Goal: Transaction & Acquisition: Obtain resource

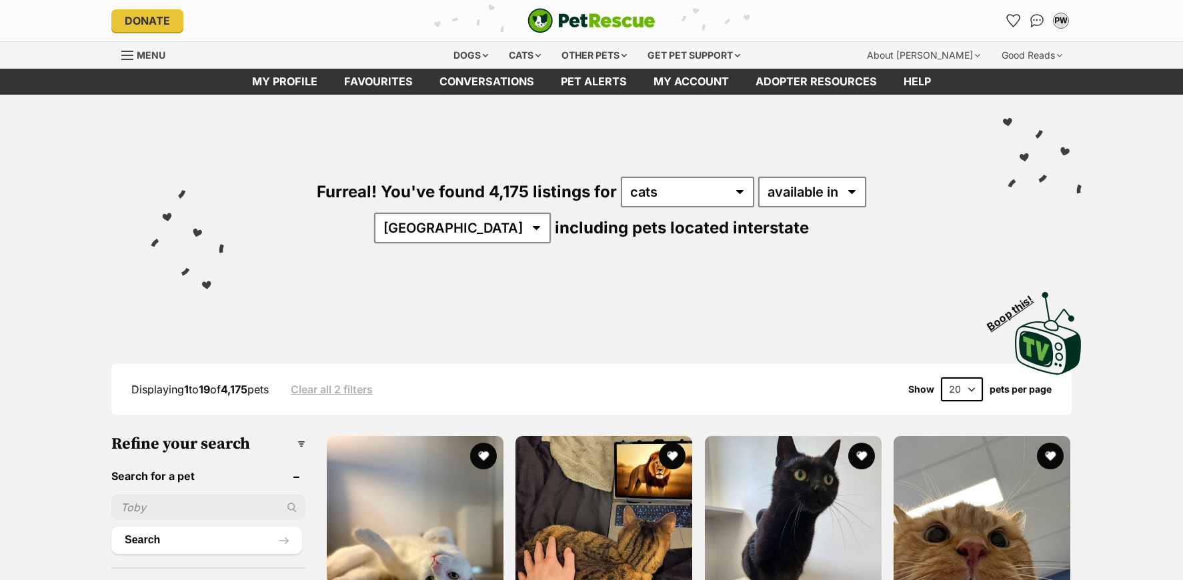
click at [802, 192] on select "available in located in" at bounding box center [812, 192] width 108 height 31
select select "disabled"
click at [758, 177] on select "available in located in" at bounding box center [812, 192] width 108 height 31
click at [551, 213] on select "Australia ACT NSW NT QLD SA TAS VIC WA" at bounding box center [462, 228] width 177 height 31
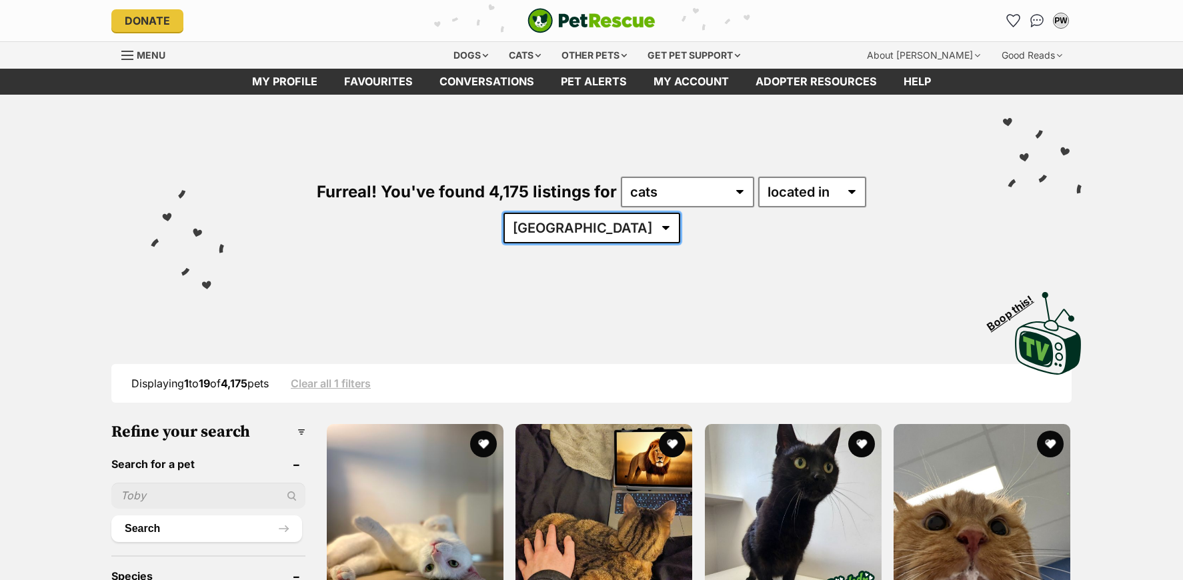
click at [680, 213] on select "[GEOGRAPHIC_DATA] [GEOGRAPHIC_DATA] [GEOGRAPHIC_DATA] [GEOGRAPHIC_DATA] [GEOGRA…" at bounding box center [592, 228] width 177 height 31
select select "QLD"
click at [680, 213] on select "[GEOGRAPHIC_DATA] [GEOGRAPHIC_DATA] [GEOGRAPHIC_DATA] [GEOGRAPHIC_DATA] [GEOGRA…" at bounding box center [592, 228] width 177 height 31
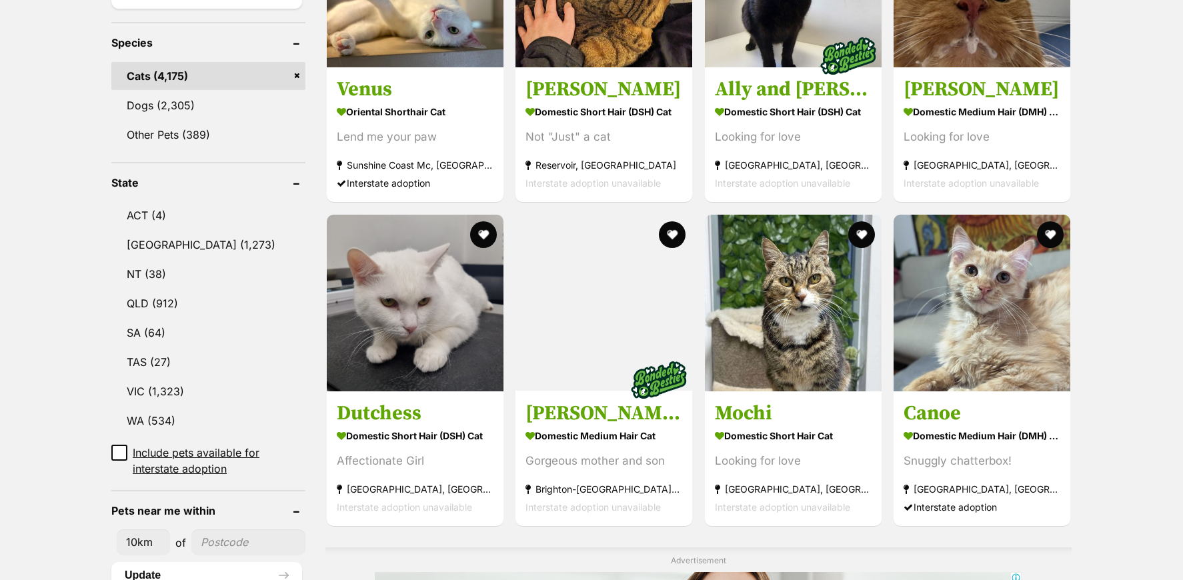
scroll to position [712, 0]
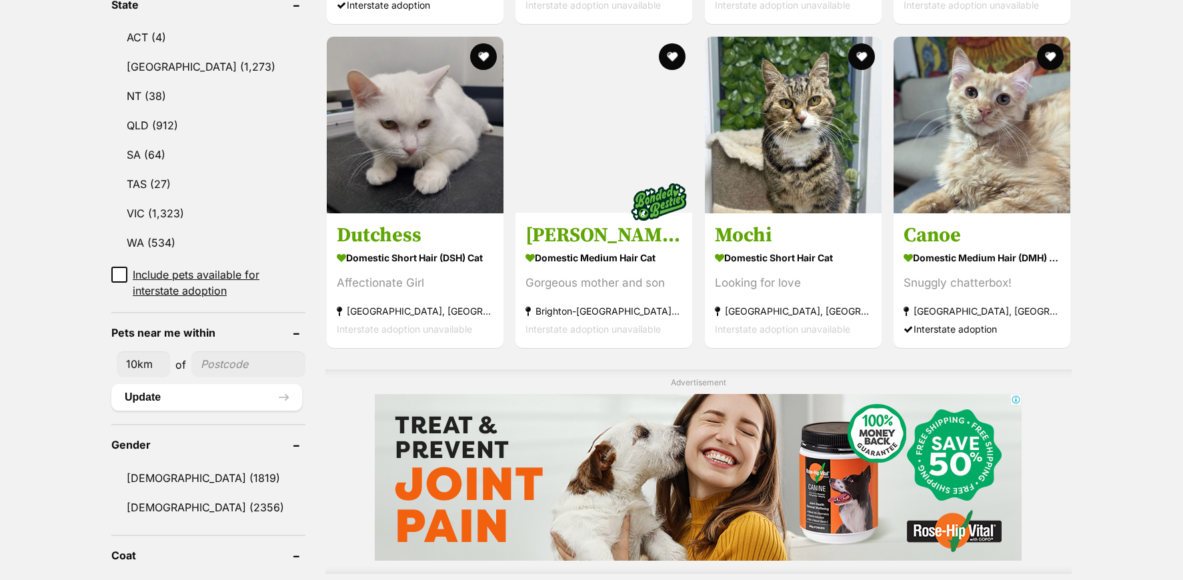
click at [133, 352] on select "10km 25km 50km 100km 250km" at bounding box center [143, 364] width 53 height 25
select select "50"
click at [117, 352] on select "10km 25km 50km 100km 250km" at bounding box center [143, 364] width 53 height 25
click at [254, 352] on input"] "postcode" at bounding box center [248, 364] width 114 height 25
type input"] "4650"
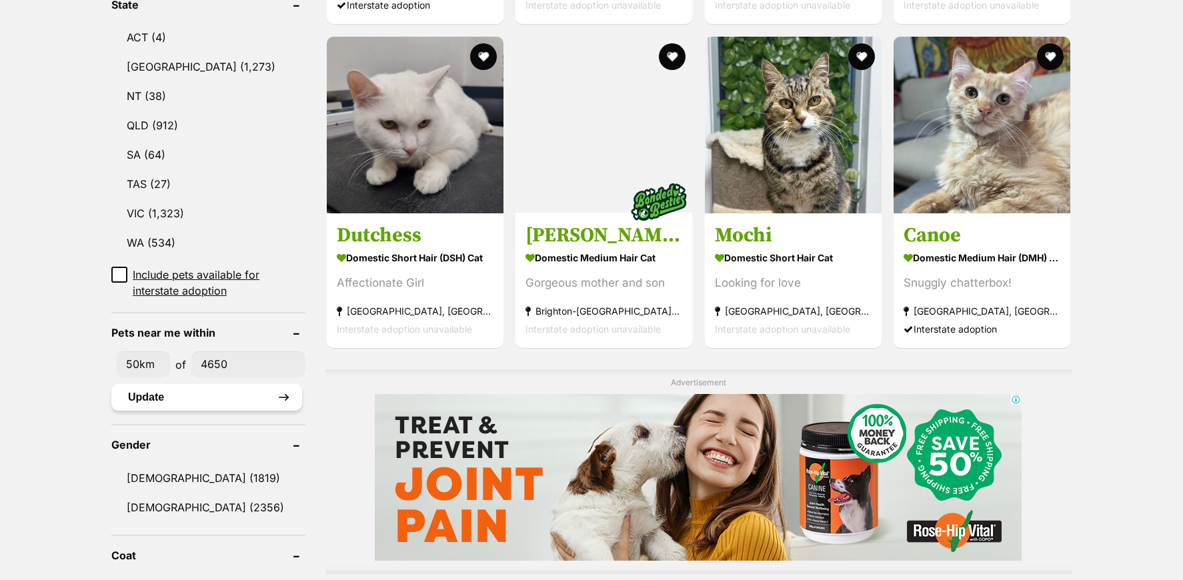
click at [183, 384] on button "Update" at bounding box center [206, 397] width 191 height 27
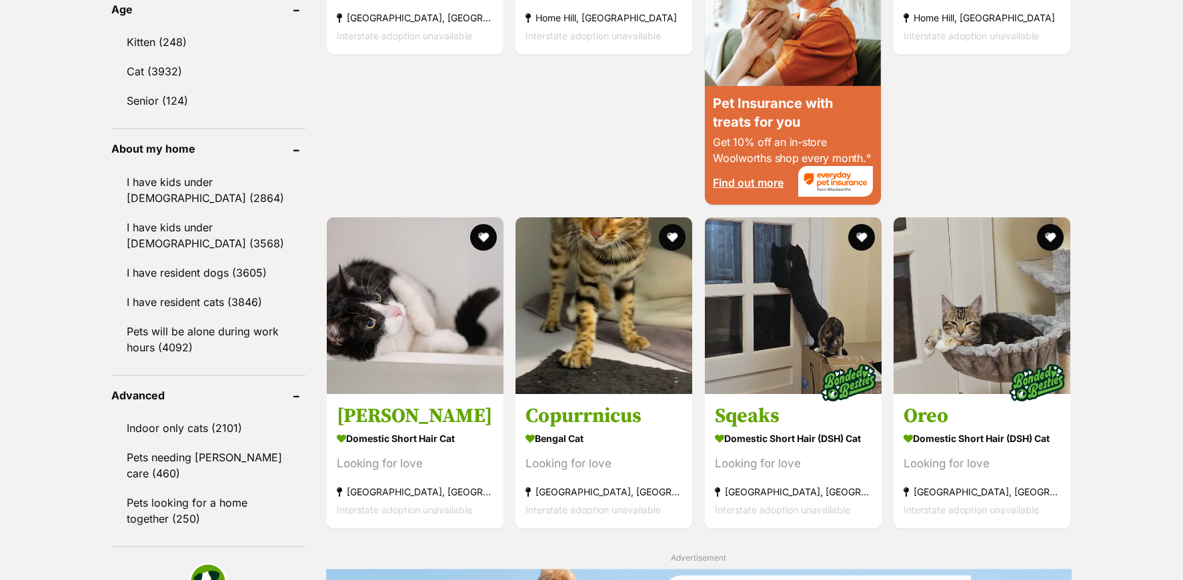
scroll to position [1423, 0]
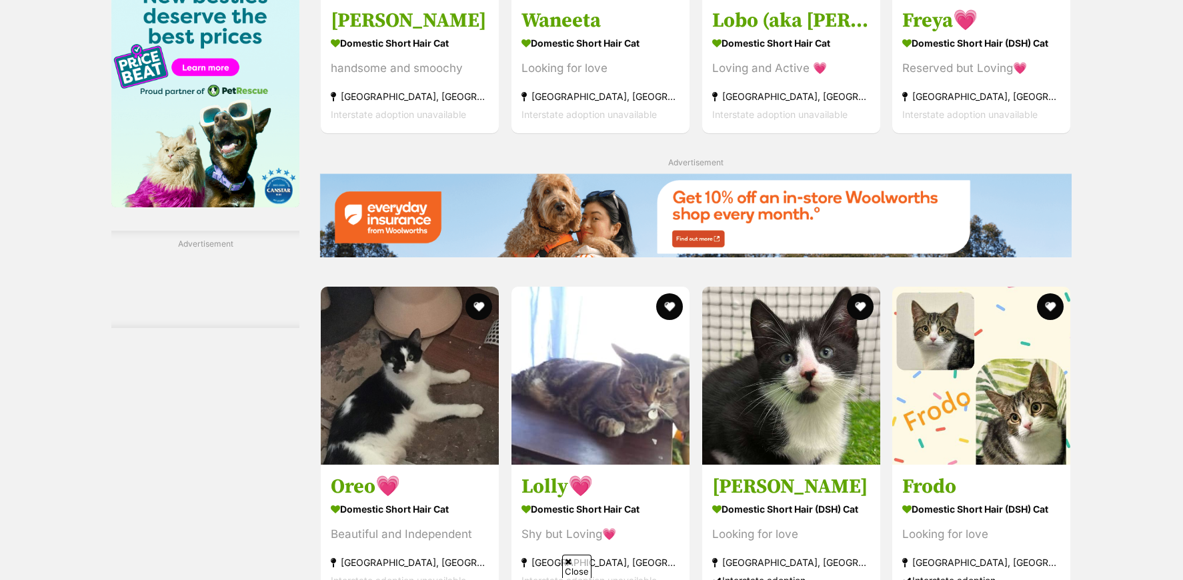
scroll to position [1423, 0]
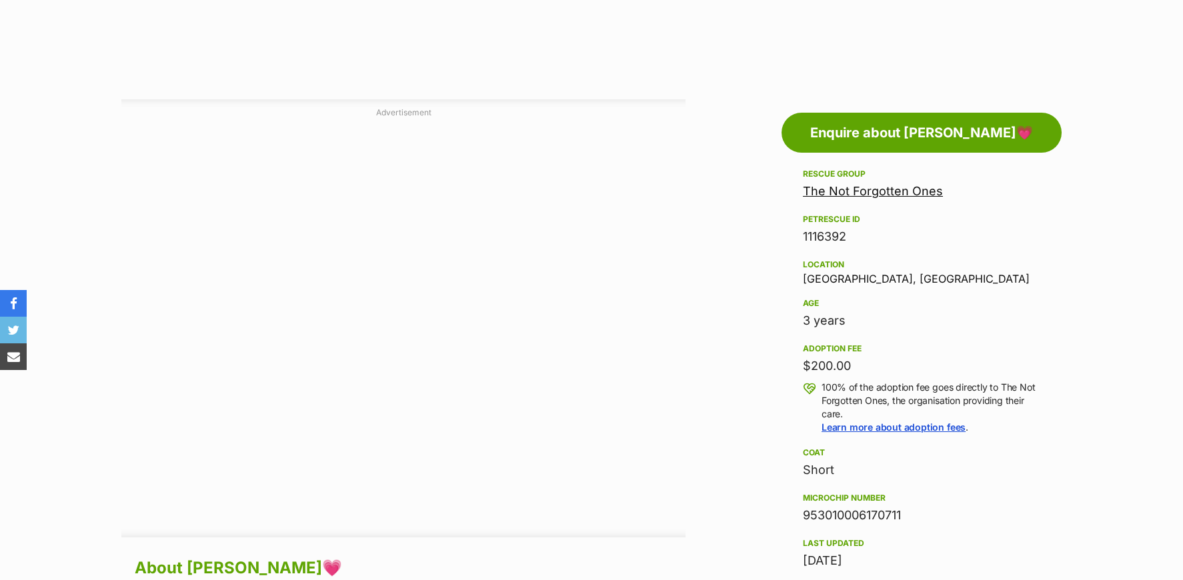
scroll to position [1067, 0]
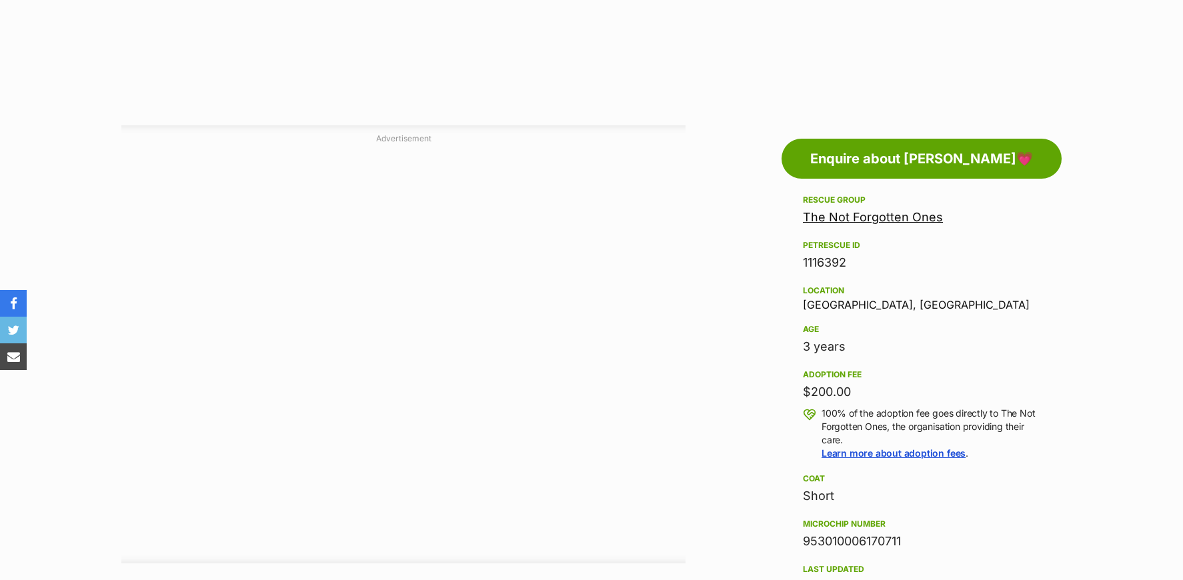
click at [883, 222] on link "The Not Forgotten Ones" at bounding box center [873, 217] width 140 height 14
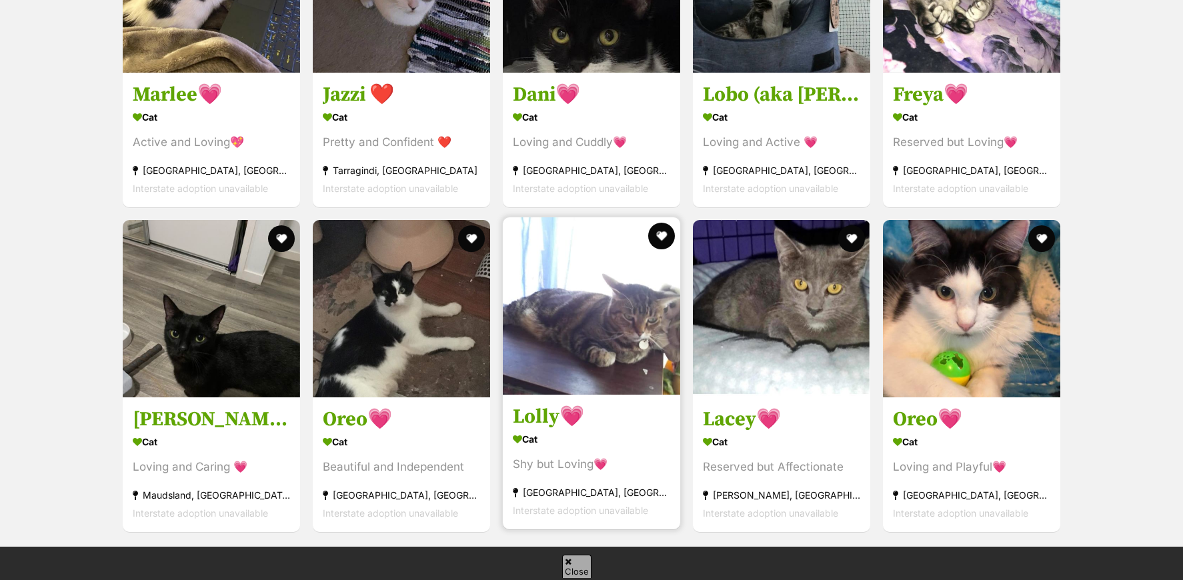
scroll to position [1779, 0]
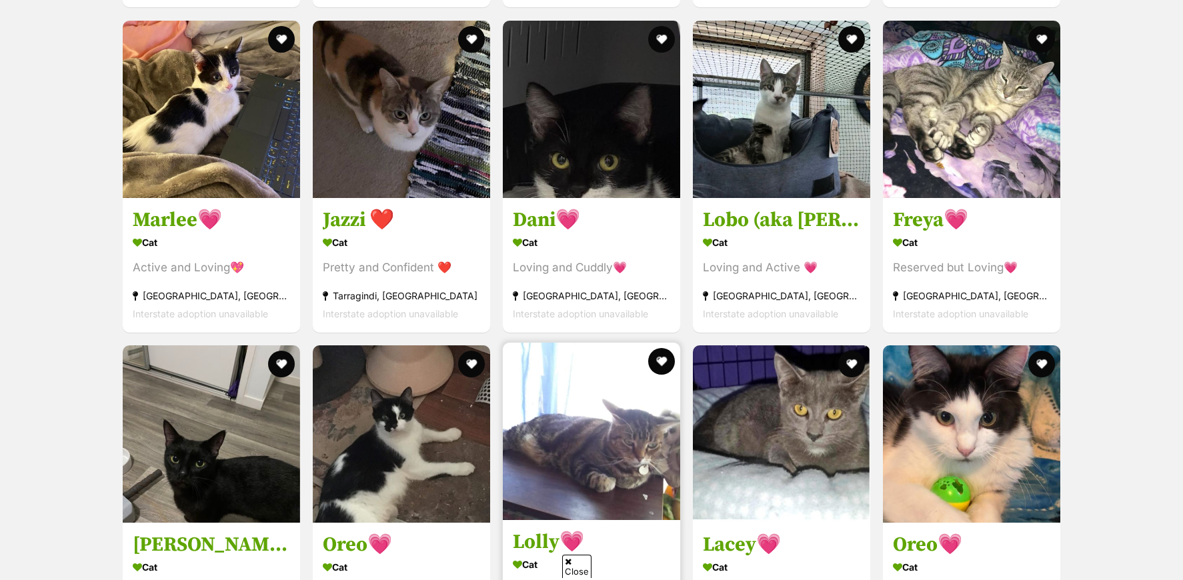
click at [598, 463] on img at bounding box center [591, 431] width 177 height 177
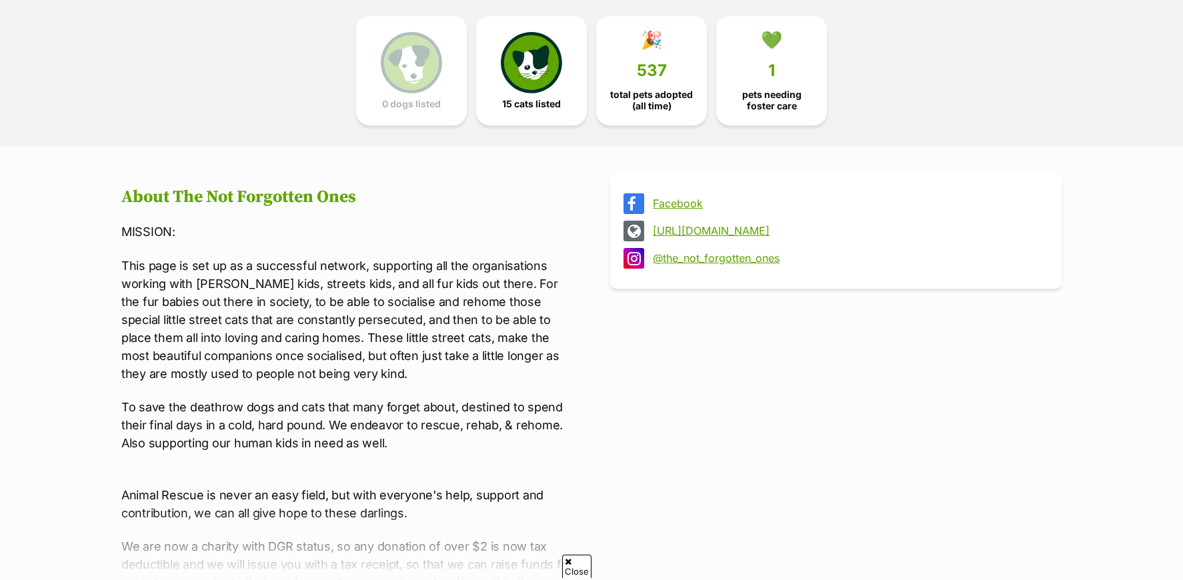
scroll to position [178, 0]
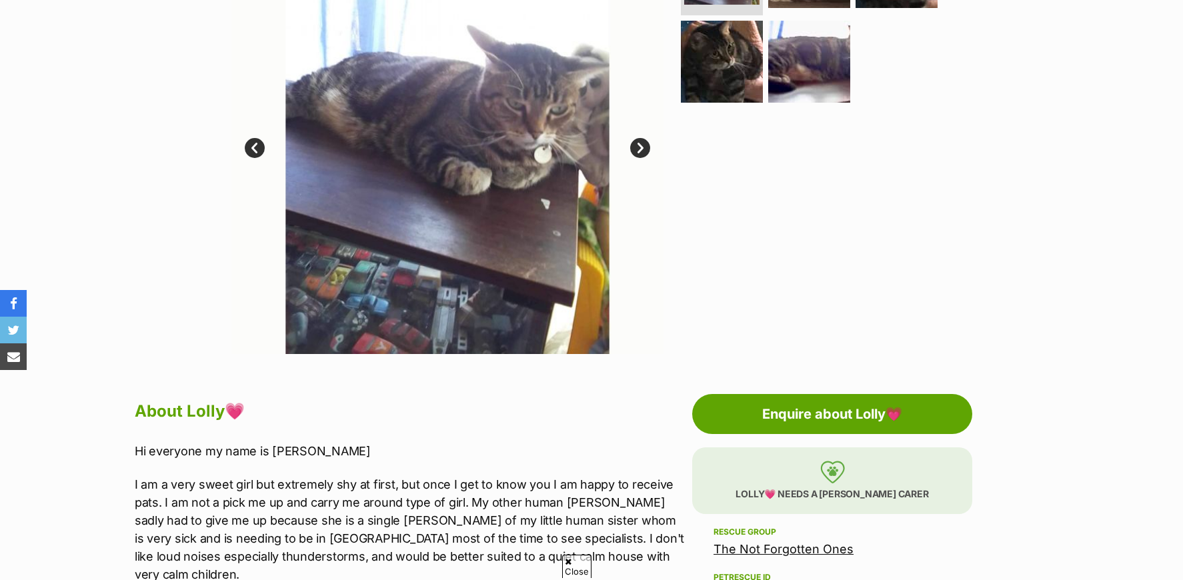
scroll to position [178, 0]
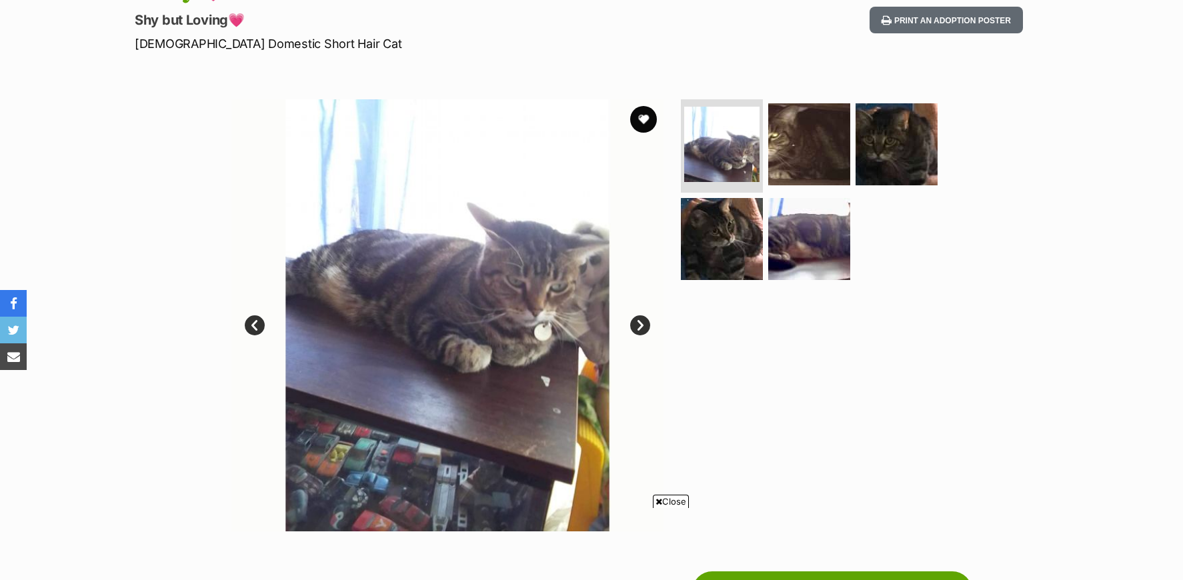
click at [253, 326] on link "Prev" at bounding box center [255, 326] width 20 height 20
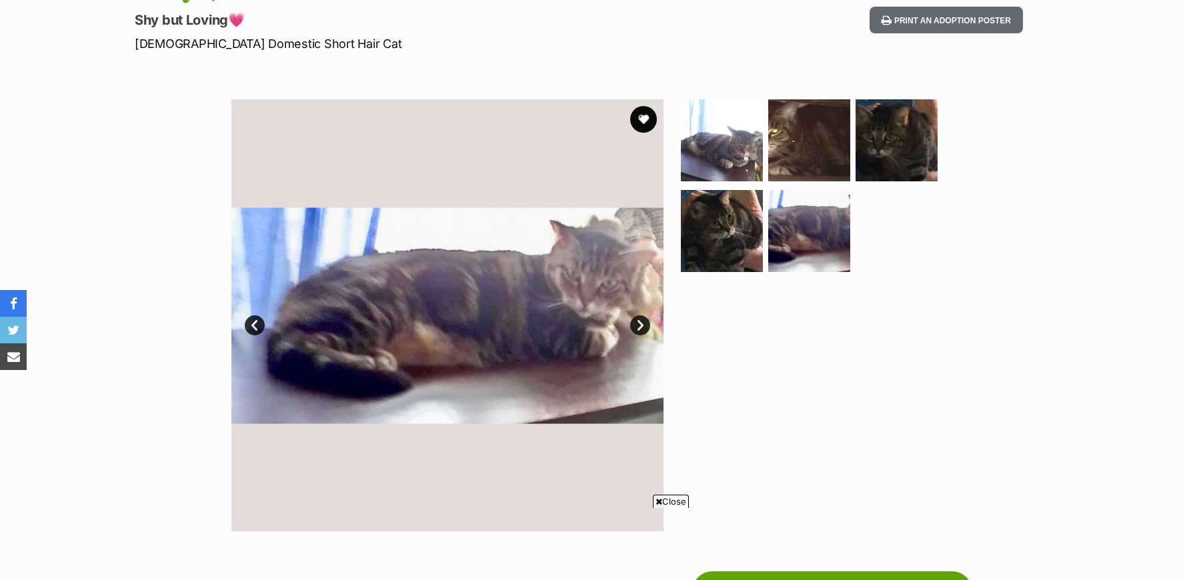
click at [253, 326] on link "Prev" at bounding box center [255, 326] width 20 height 20
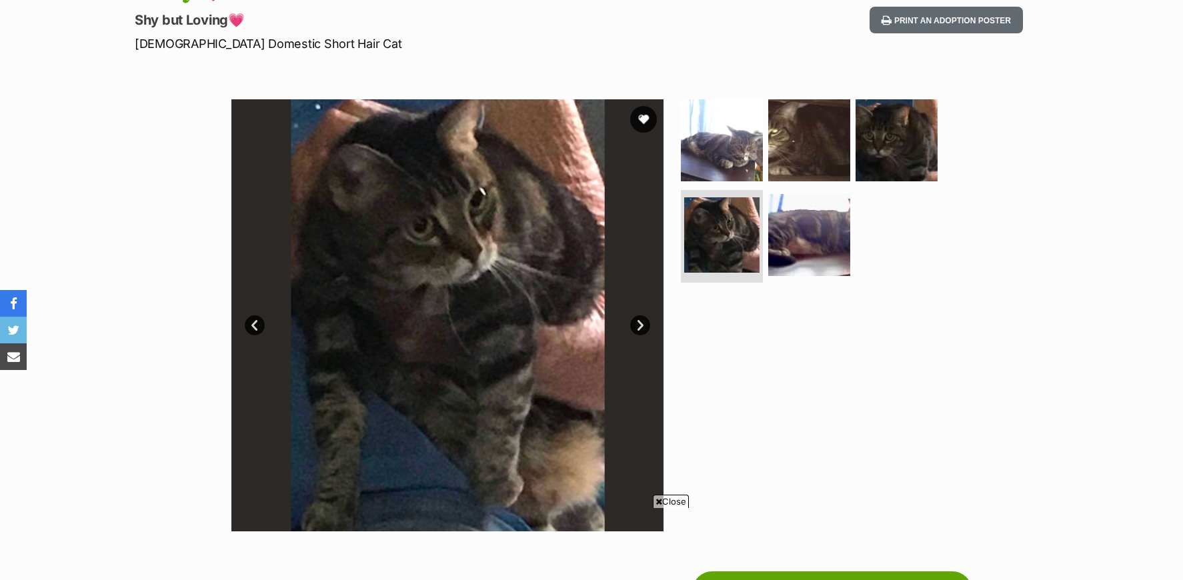
click at [253, 326] on link "Prev" at bounding box center [255, 326] width 20 height 20
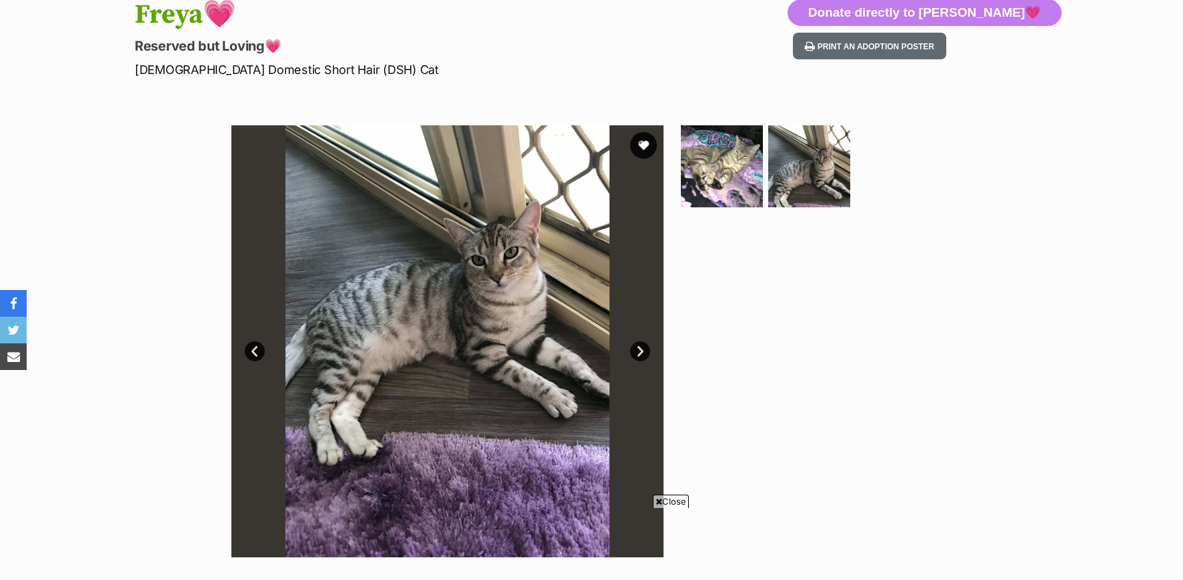
scroll to position [178, 0]
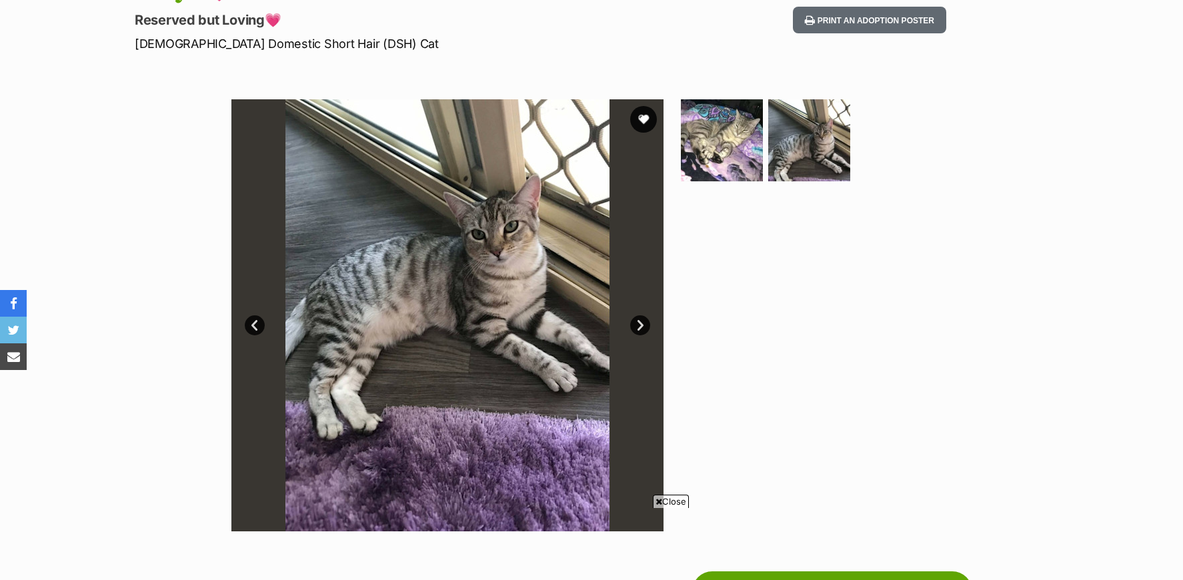
click at [252, 327] on link "Prev" at bounding box center [255, 326] width 20 height 20
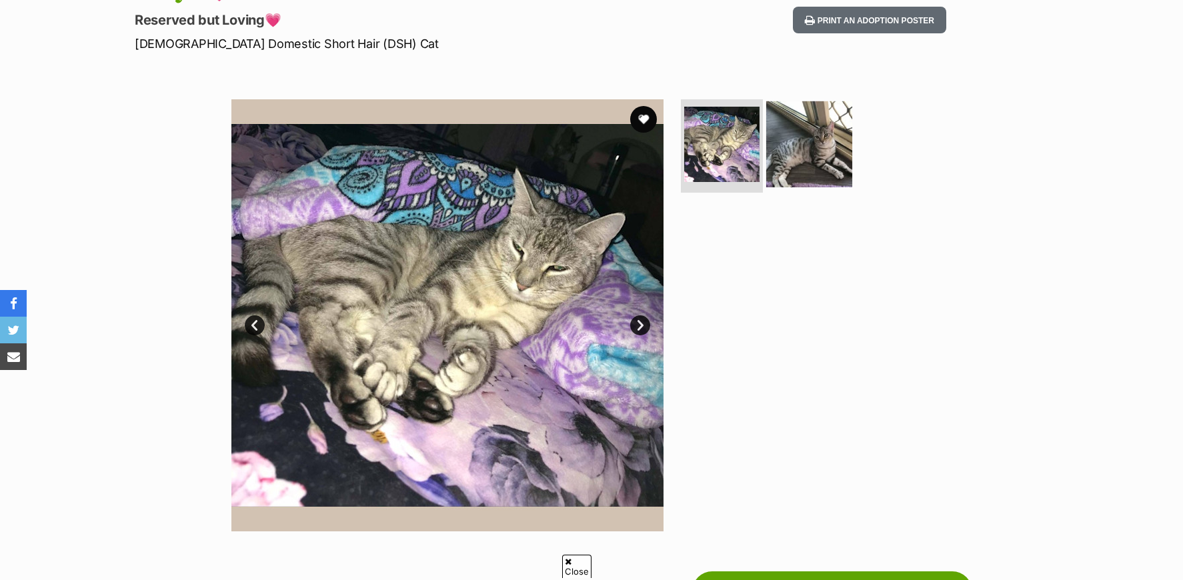
click at [817, 142] on img at bounding box center [809, 144] width 86 height 86
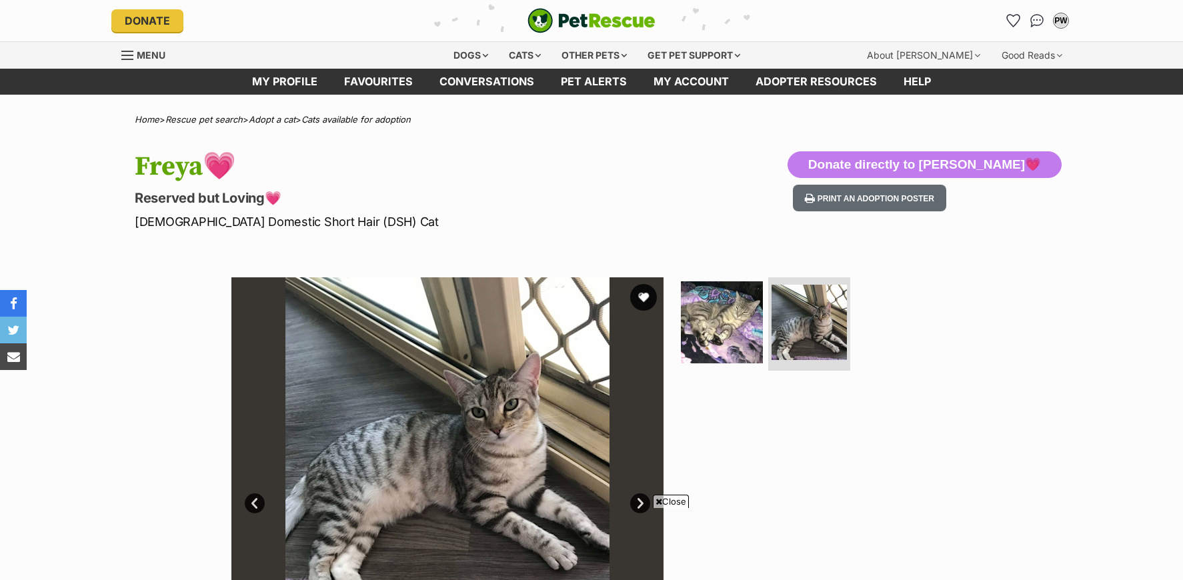
scroll to position [356, 0]
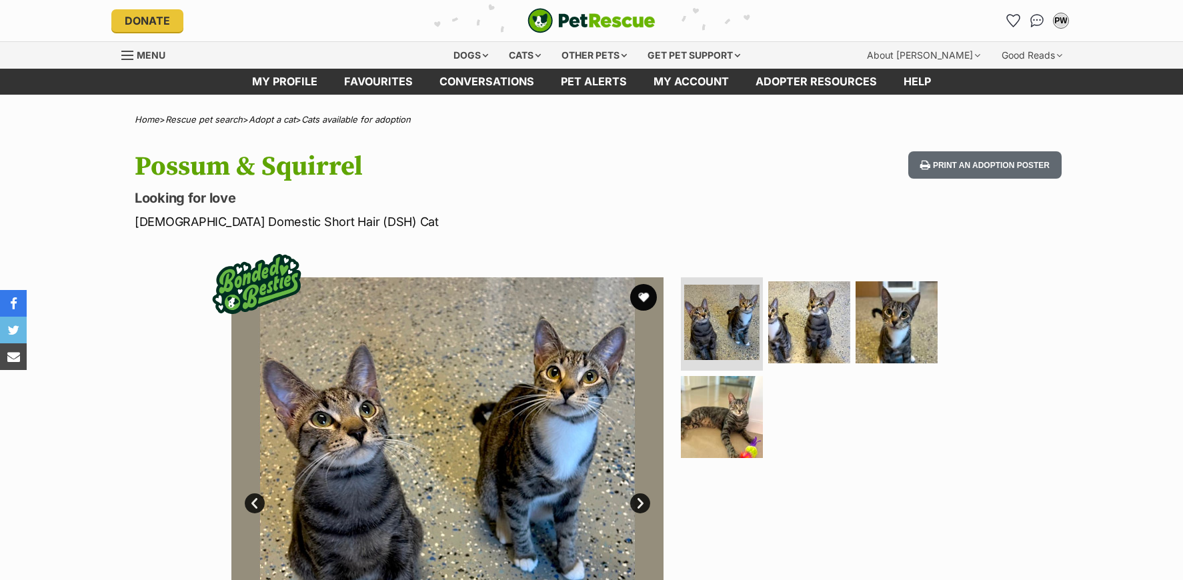
click at [722, 328] on img at bounding box center [721, 322] width 75 height 75
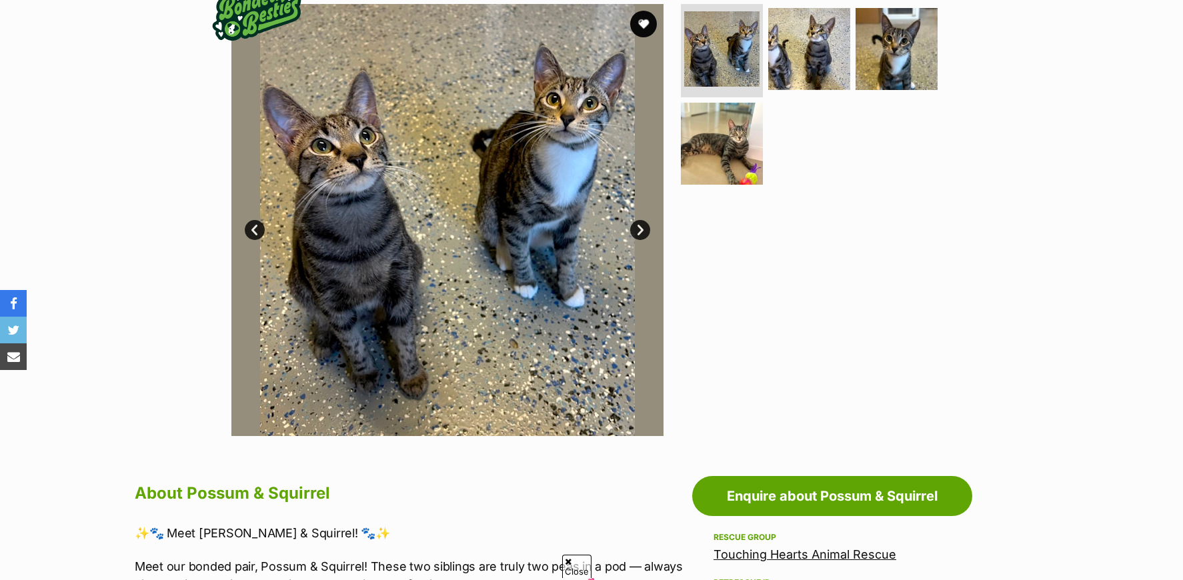
scroll to position [178, 0]
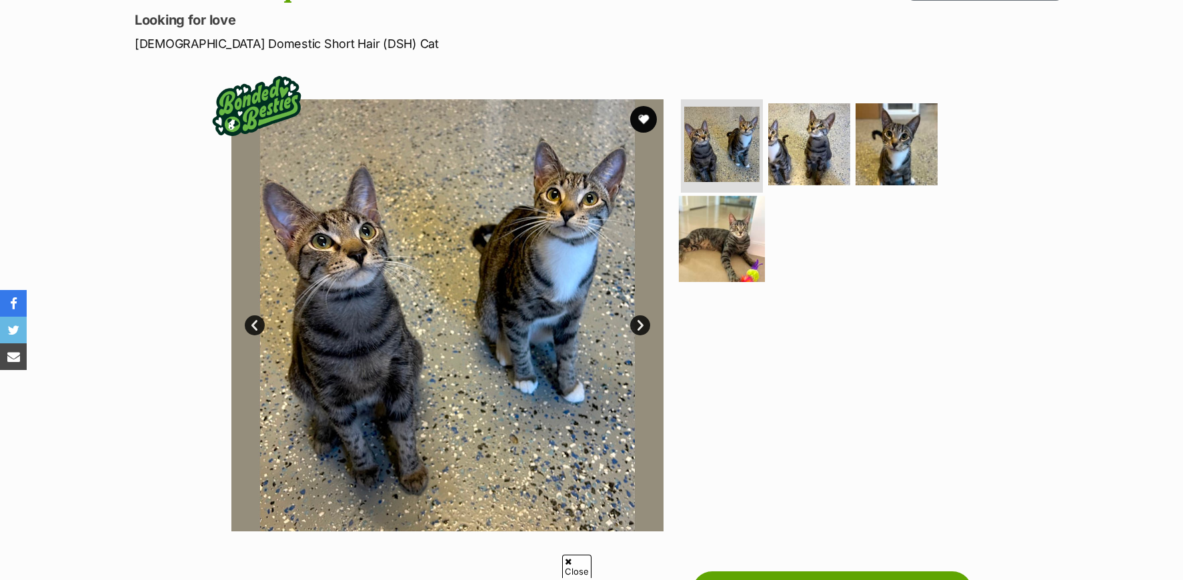
click at [713, 244] on img at bounding box center [722, 238] width 86 height 86
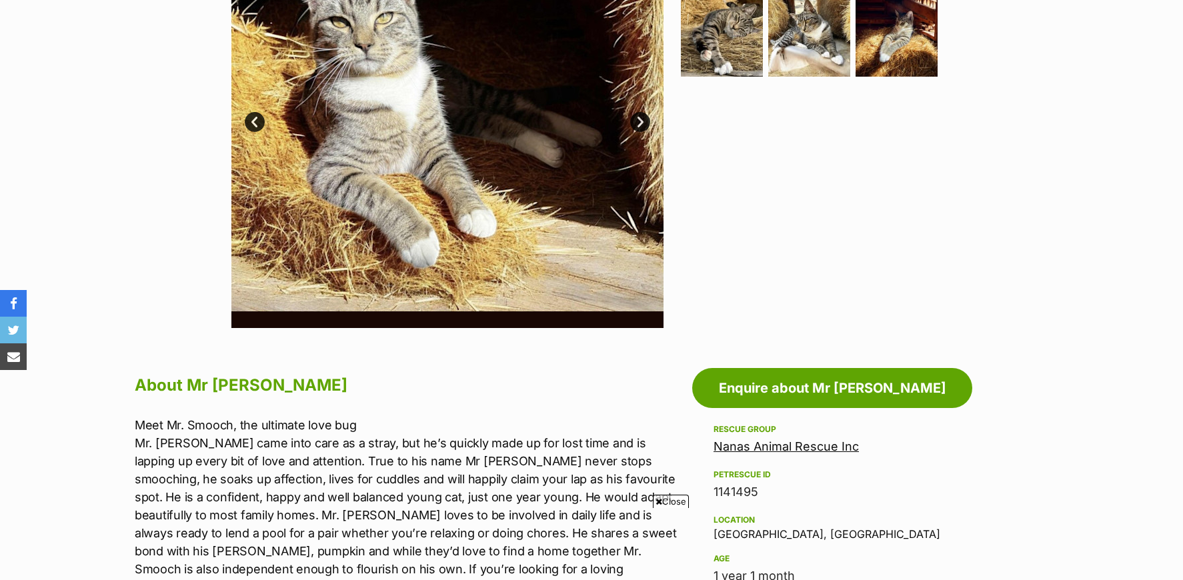
scroll to position [203, 0]
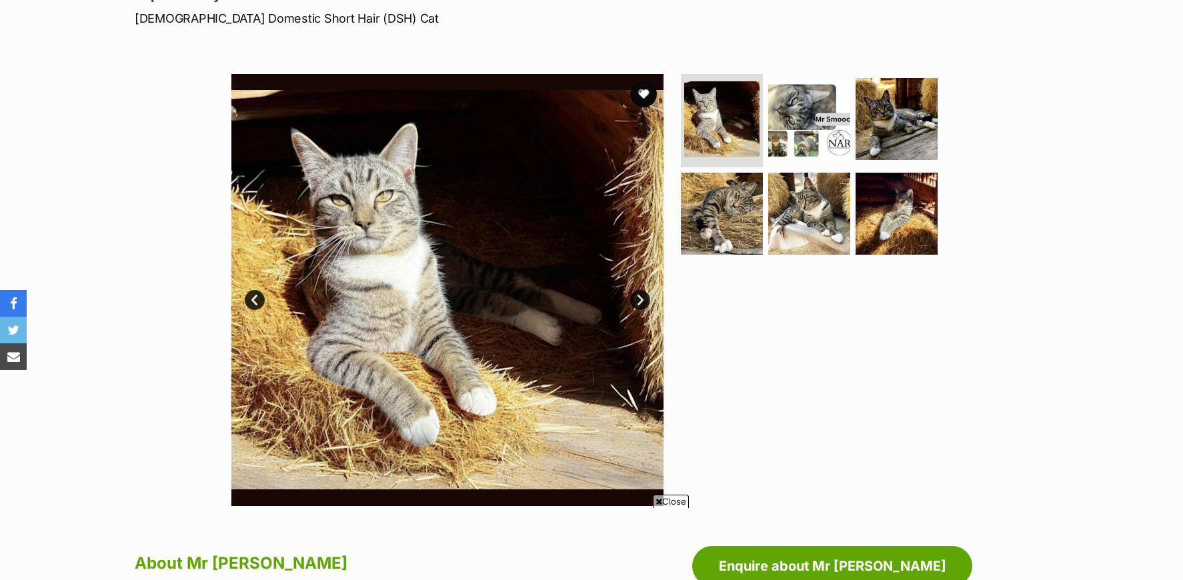
click at [255, 301] on link "Prev" at bounding box center [255, 300] width 20 height 20
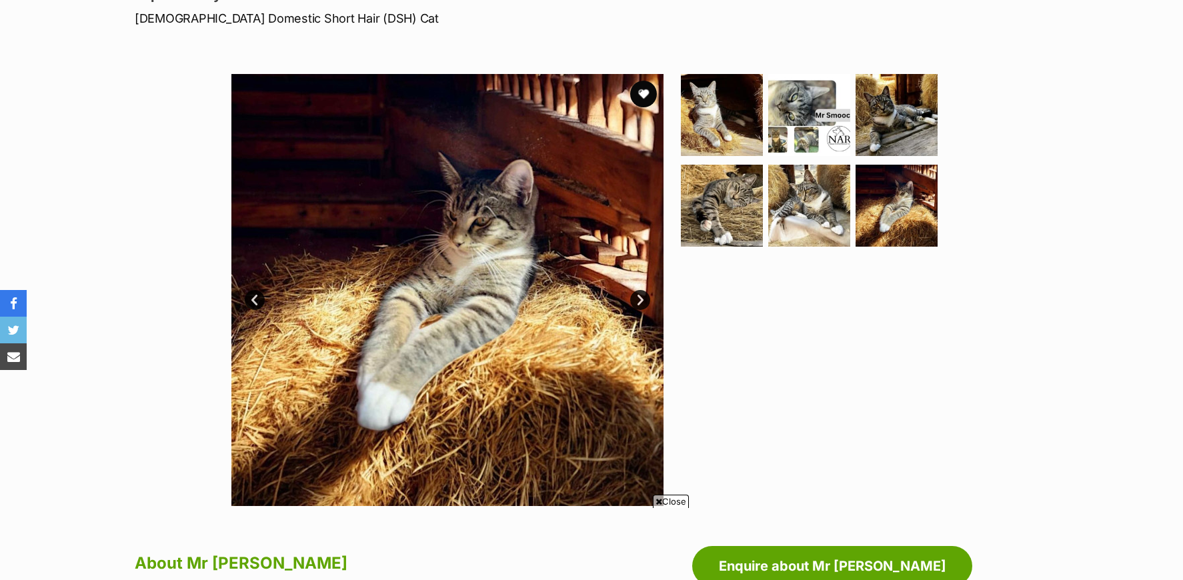
click at [255, 301] on link "Prev" at bounding box center [255, 300] width 20 height 20
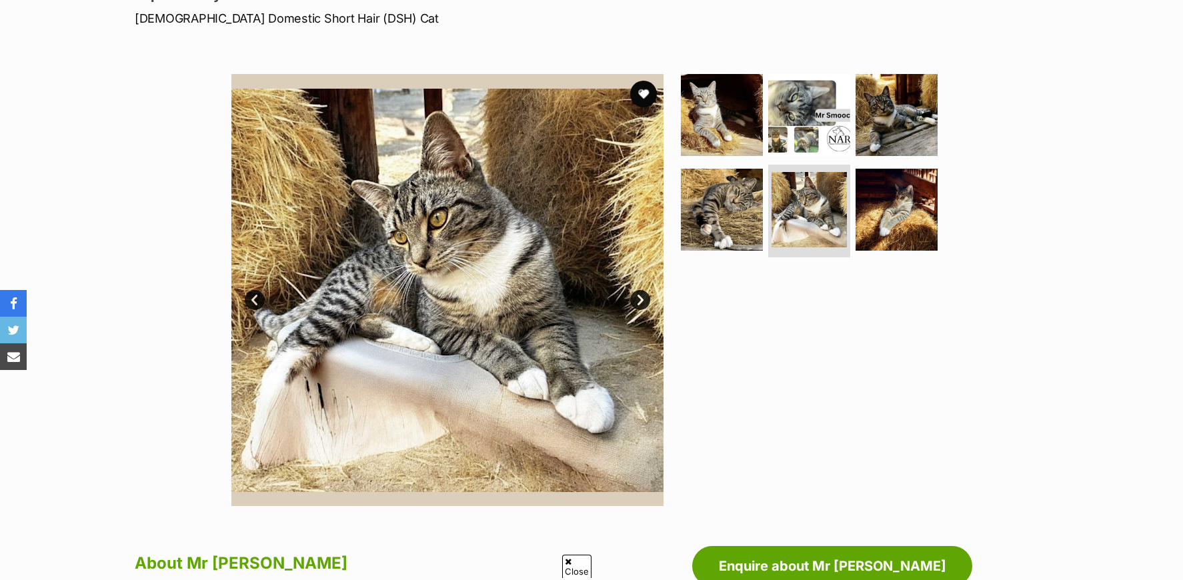
click at [255, 301] on link "Prev" at bounding box center [255, 300] width 20 height 20
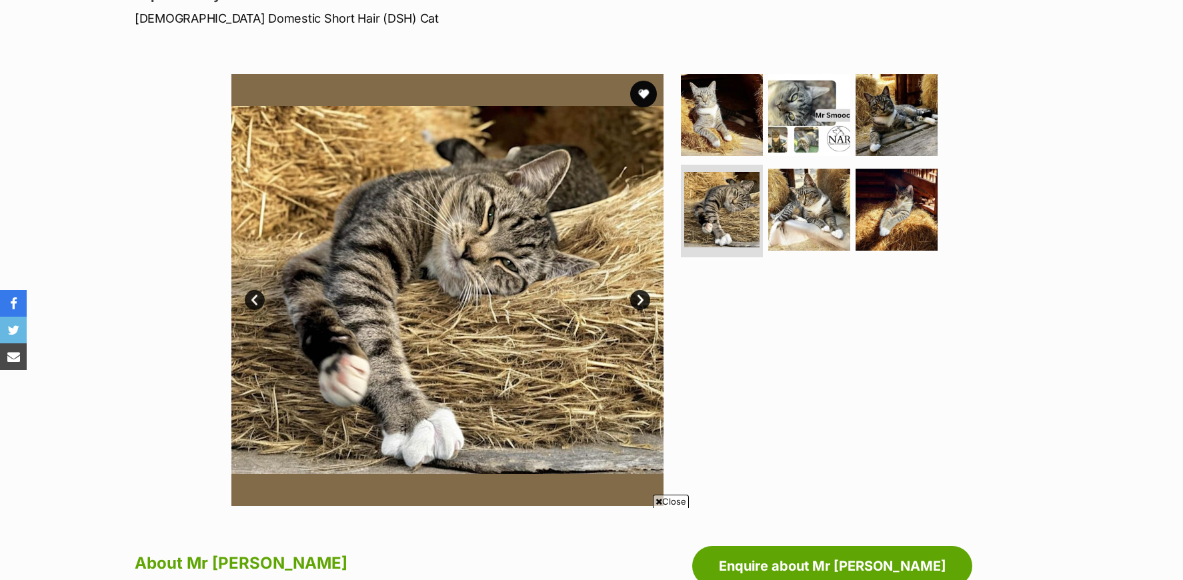
click at [255, 301] on link "Prev" at bounding box center [255, 300] width 20 height 20
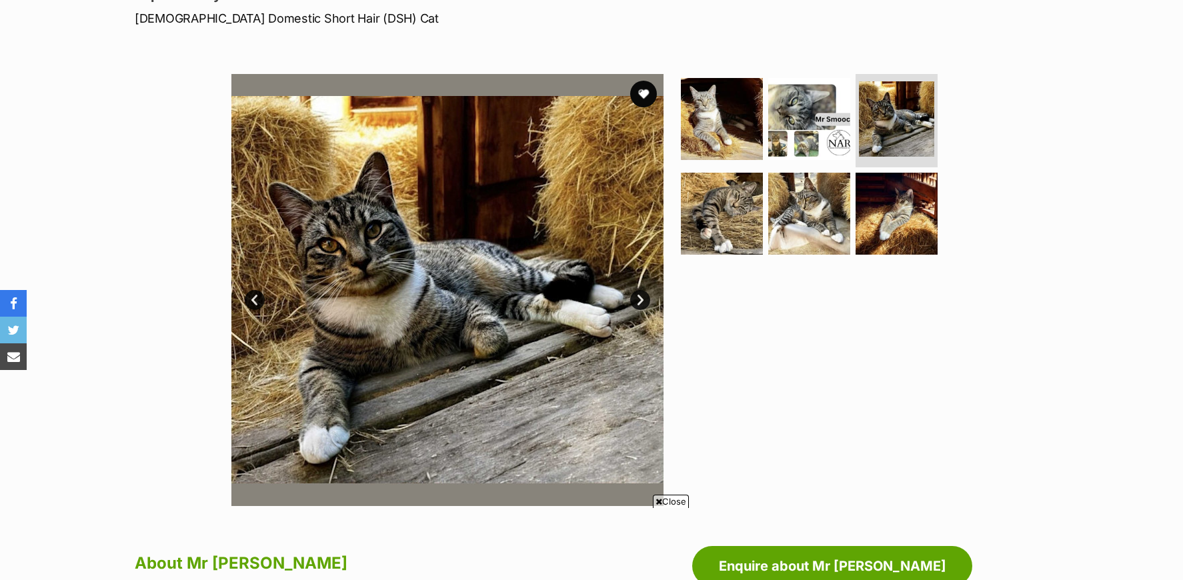
click at [255, 301] on link "Prev" at bounding box center [255, 300] width 20 height 20
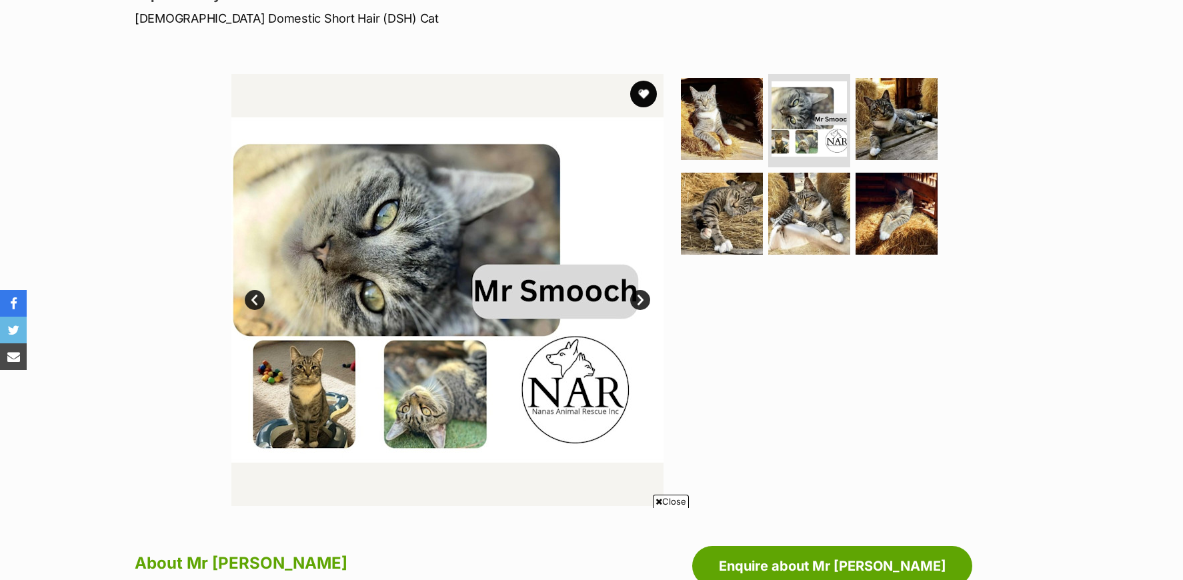
click at [255, 301] on link "Prev" at bounding box center [255, 300] width 20 height 20
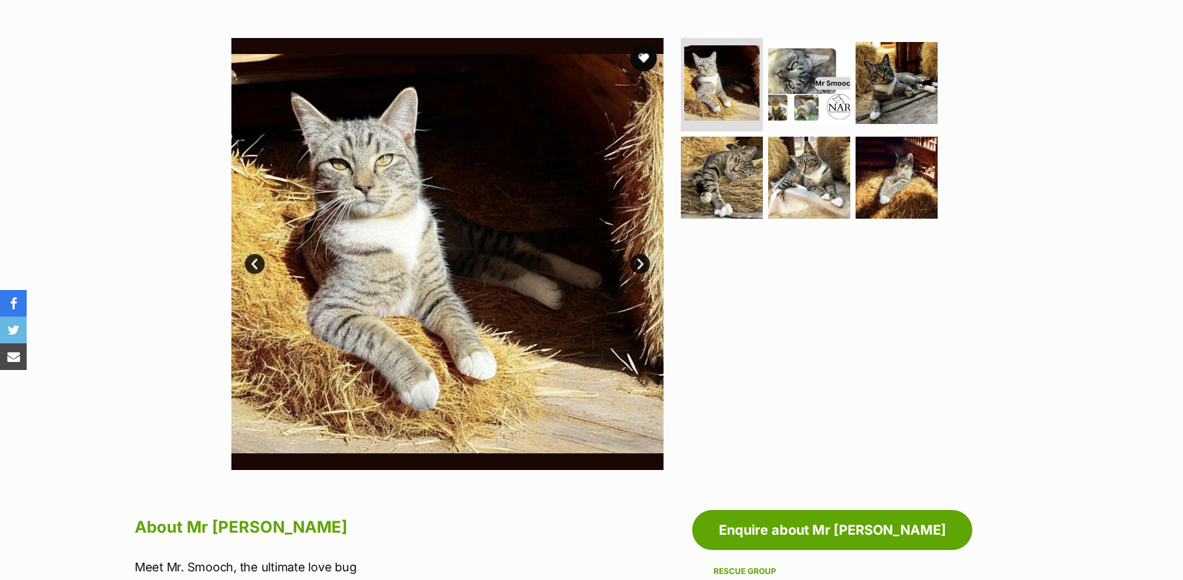
scroll to position [0, 0]
